Goal: Obtain resource: Obtain resource

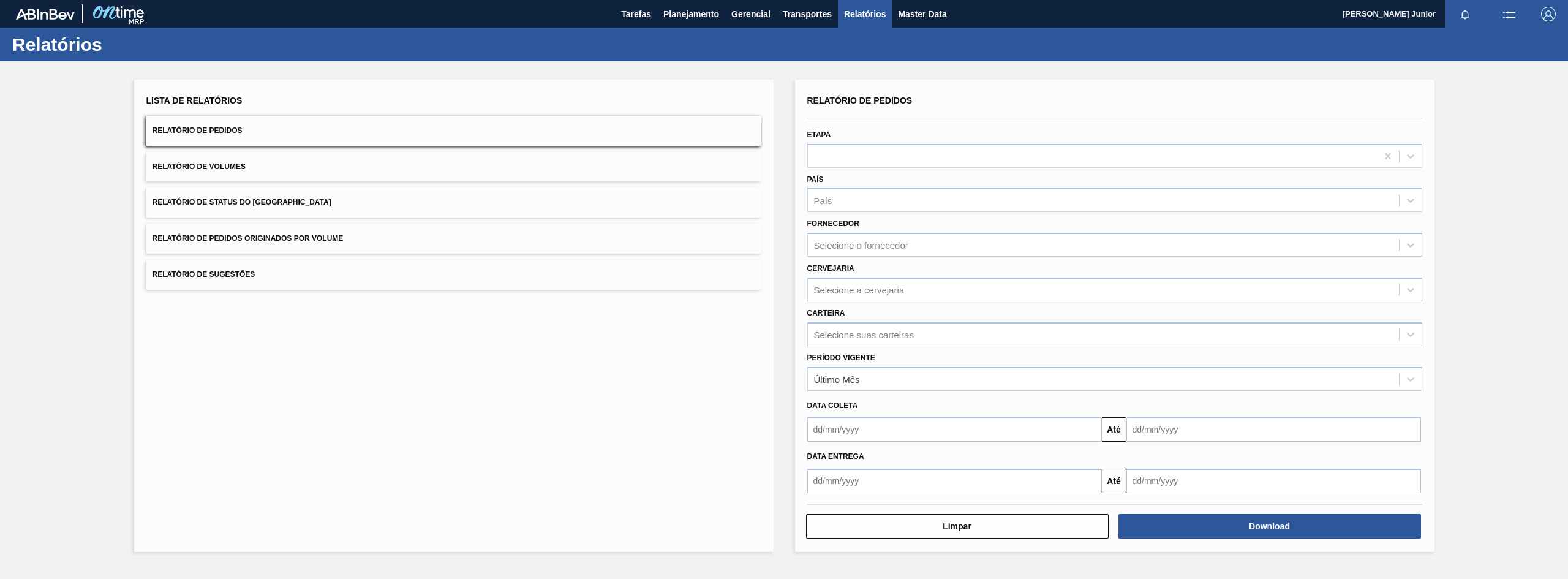
click at [304, 251] on button "Relatório de Pedidos Originados por Volume" at bounding box center [454, 238] width 615 height 30
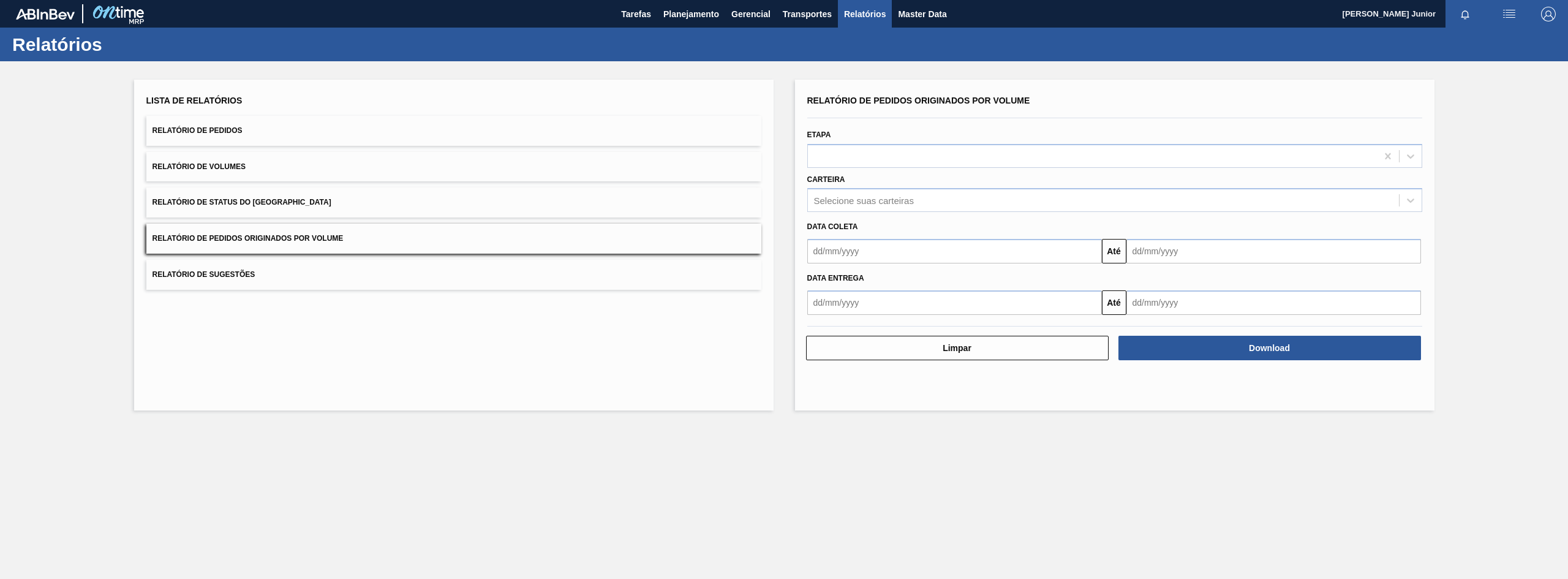
click at [867, 247] on input "text" at bounding box center [955, 251] width 295 height 25
click at [879, 205] on div "Selecione suas carteiras" at bounding box center [864, 200] width 100 height 10
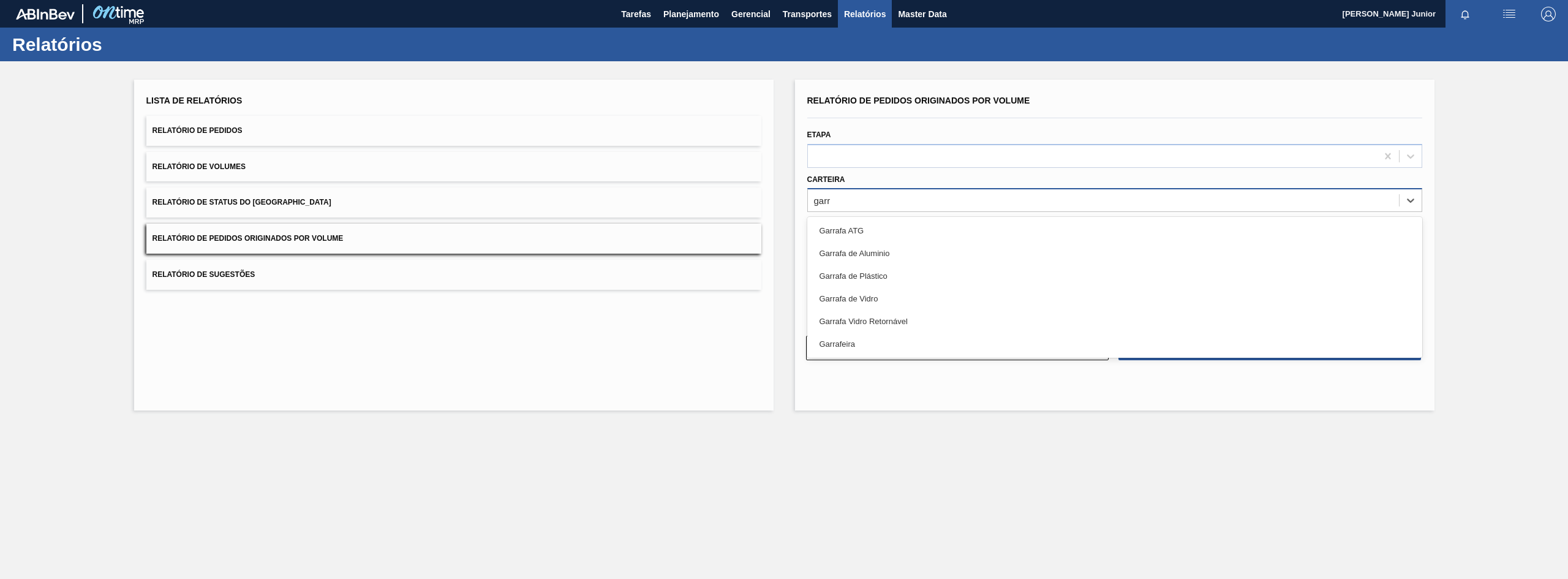
type input "garra"
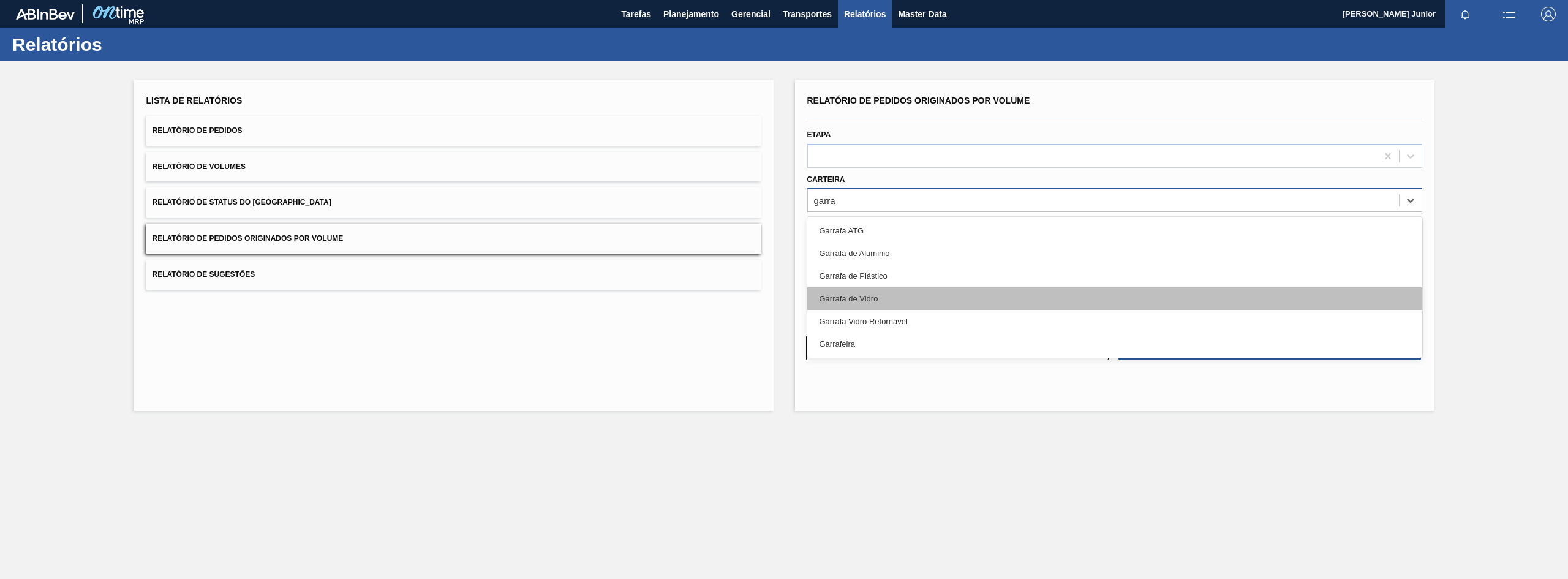
click at [891, 299] on div "Garrafa de Vidro" at bounding box center [1115, 298] width 615 height 23
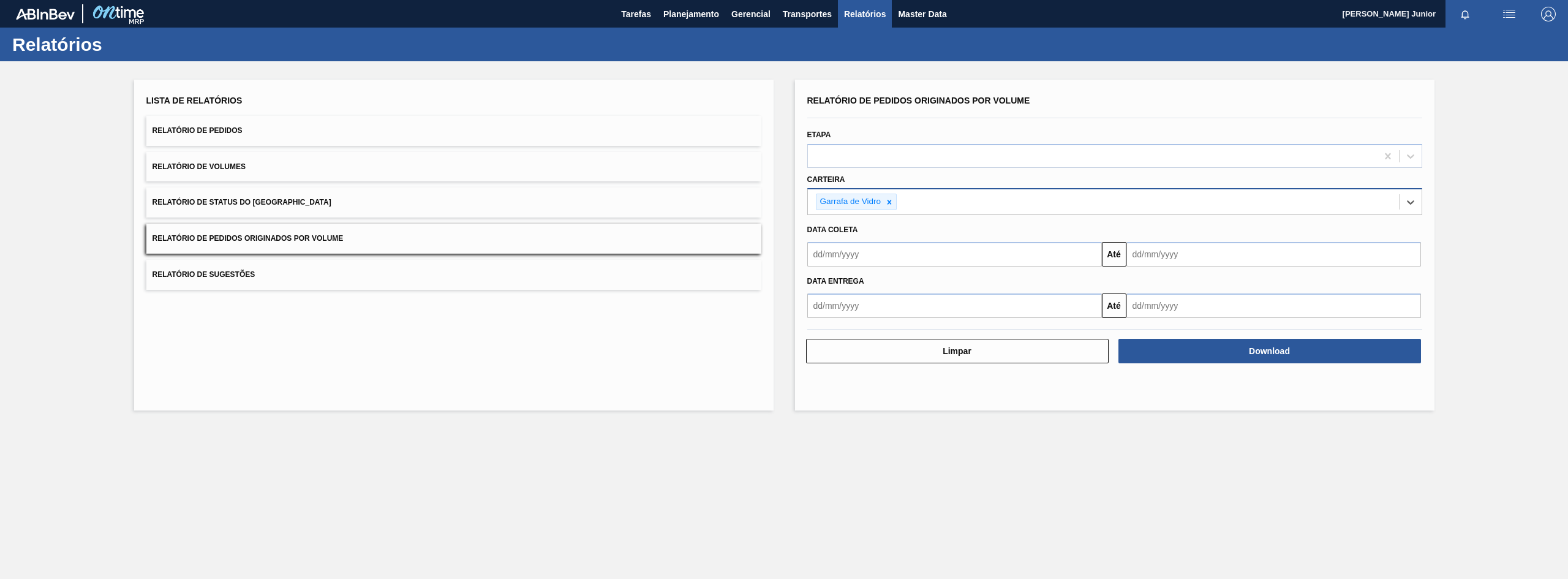
click at [878, 252] on input "text" at bounding box center [955, 254] width 295 height 25
click at [821, 284] on button "Previous Month" at bounding box center [818, 284] width 9 height 9
click at [941, 283] on button "Next Month" at bounding box center [945, 284] width 9 height 9
click at [841, 366] on div "14" at bounding box center [841, 363] width 16 height 16
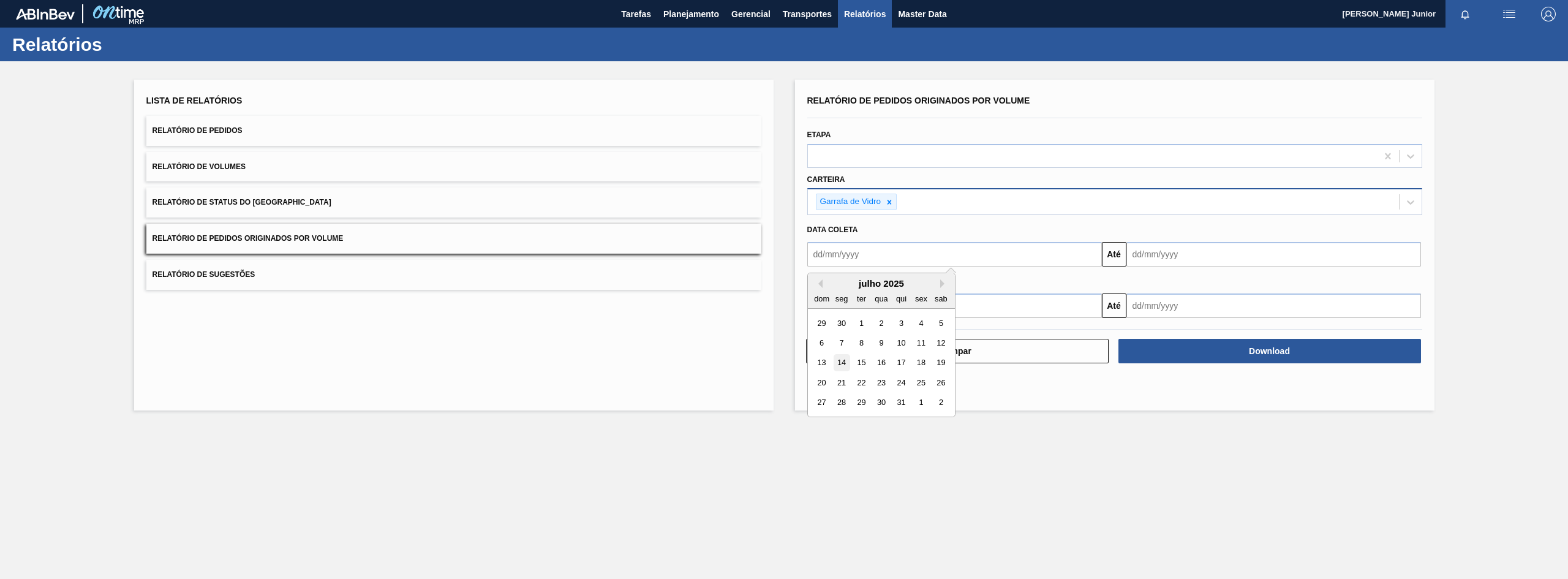
type input "[DATE]"
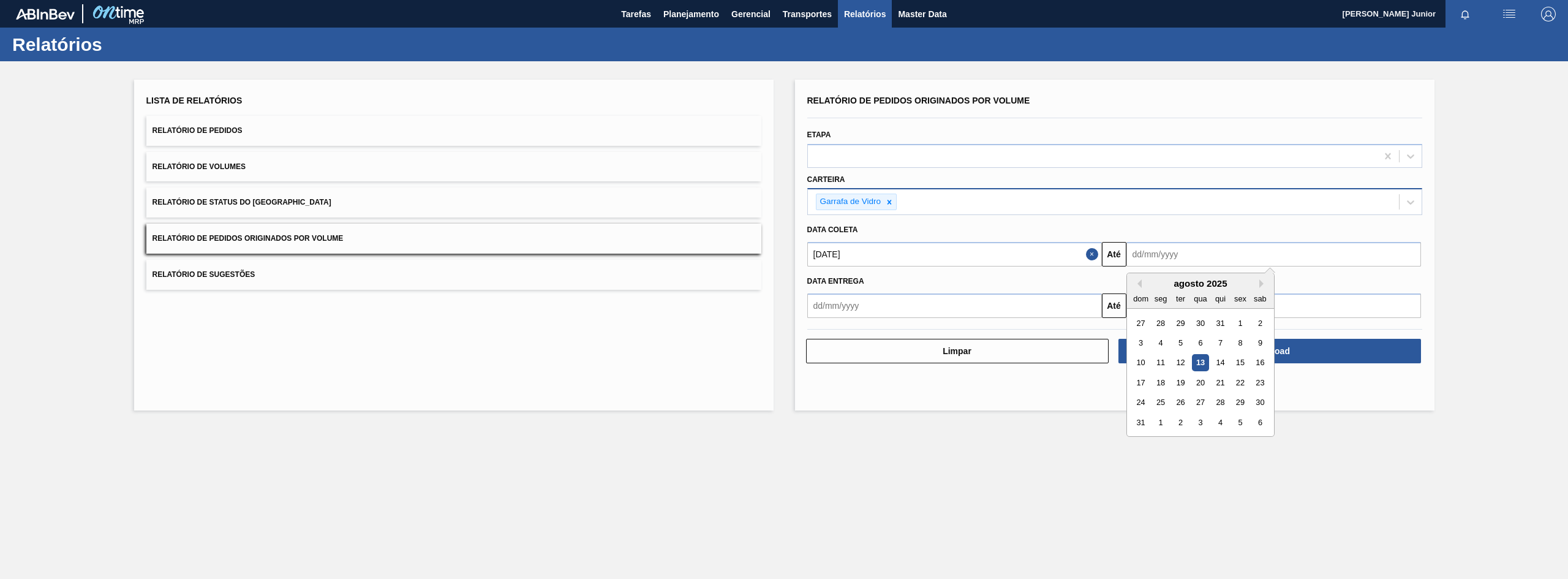
click at [1156, 247] on input "text" at bounding box center [1273, 254] width 295 height 25
click at [1220, 356] on div "14" at bounding box center [1220, 363] width 16 height 16
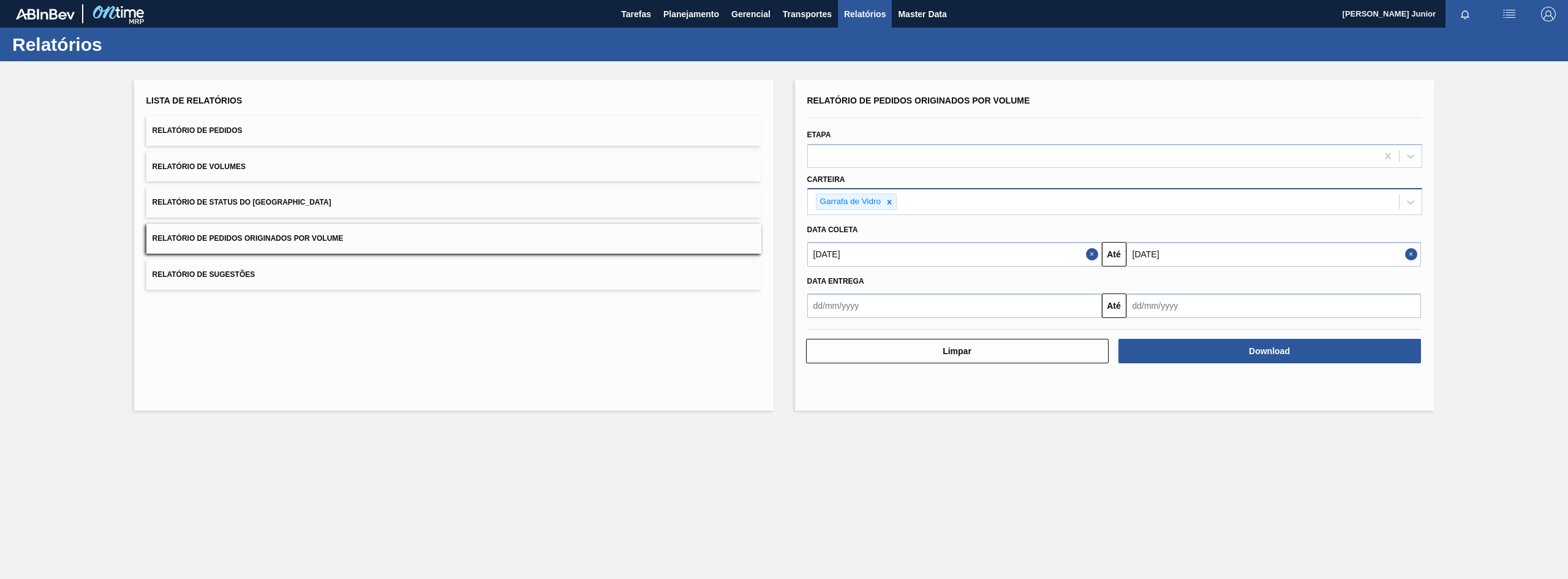
click at [1158, 245] on input "[DATE]" at bounding box center [1273, 254] width 295 height 25
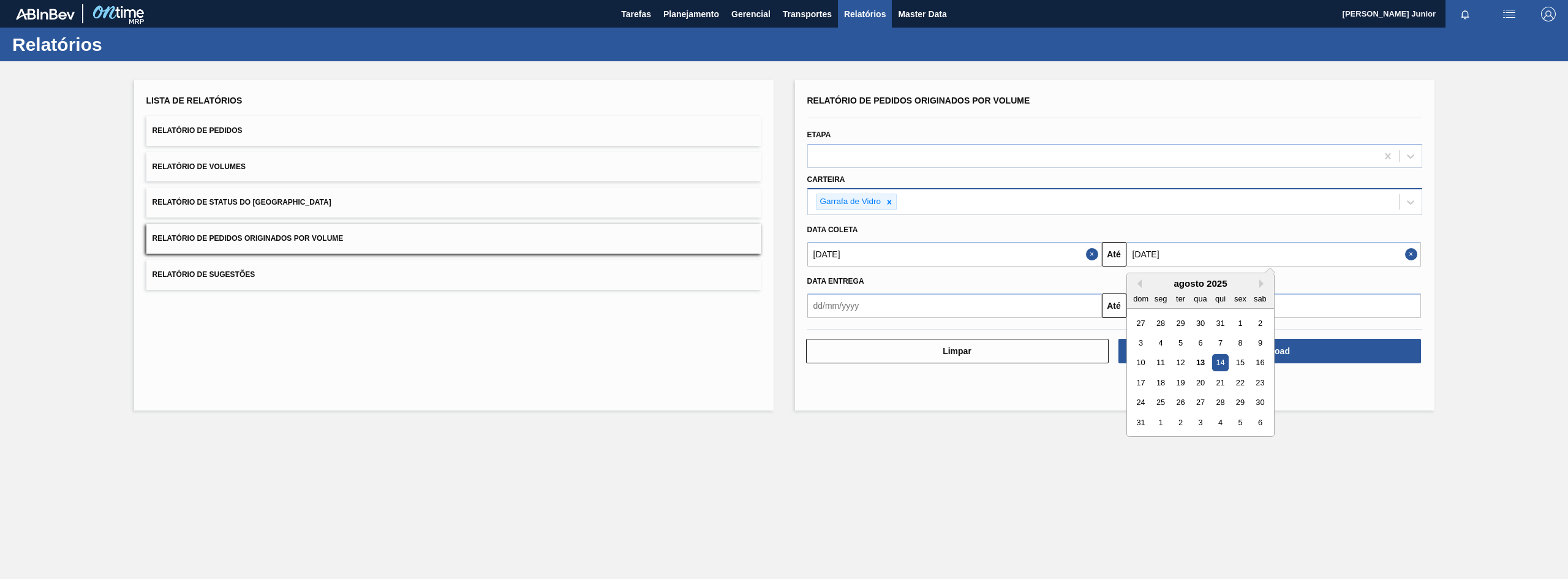
click at [1142, 281] on div "agosto 2025" at bounding box center [1200, 283] width 147 height 10
click at [1140, 284] on button "Previous Month" at bounding box center [1137, 284] width 9 height 9
click at [1166, 360] on div "14" at bounding box center [1160, 363] width 16 height 16
type input "[DATE]"
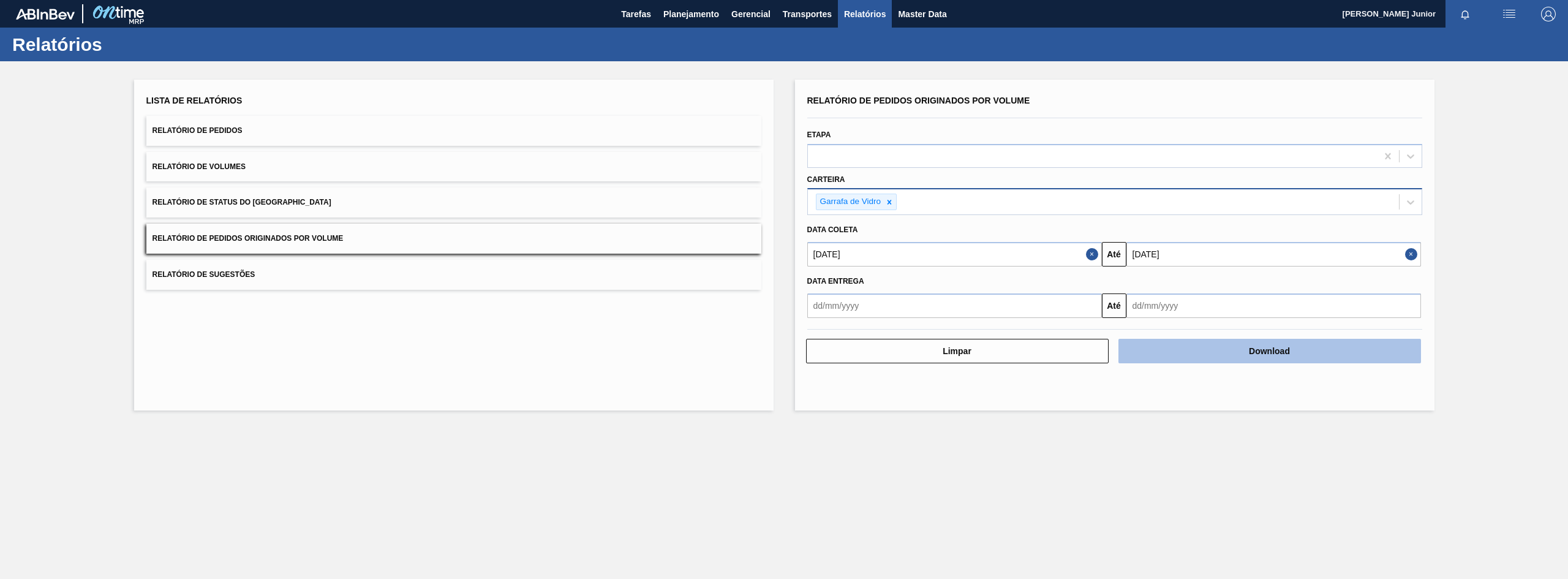
click at [1247, 344] on button "Download" at bounding box center [1270, 351] width 303 height 25
